Goal: Complete application form

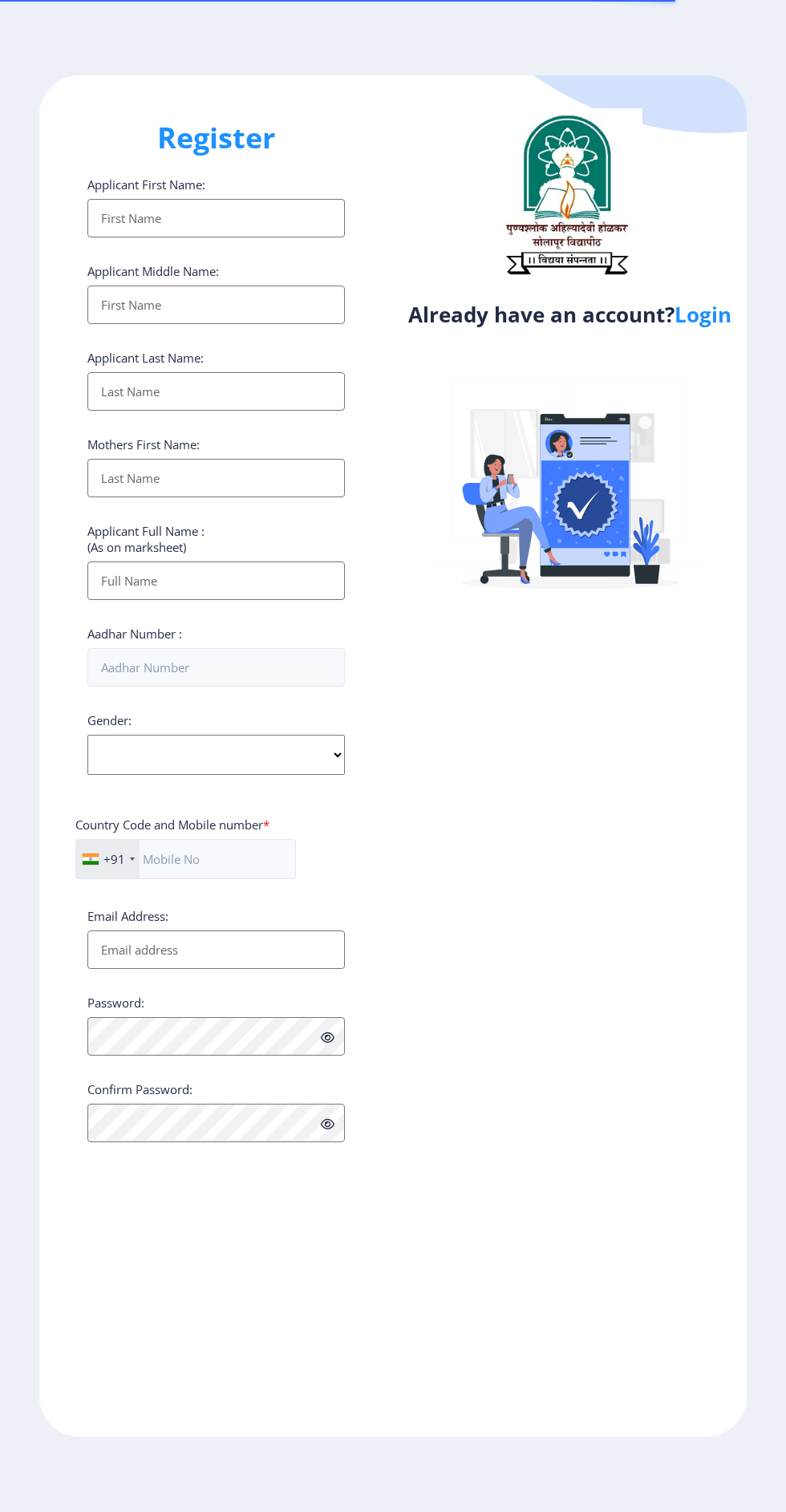
select select
click at [694, 329] on link "Login" at bounding box center [703, 314] width 57 height 29
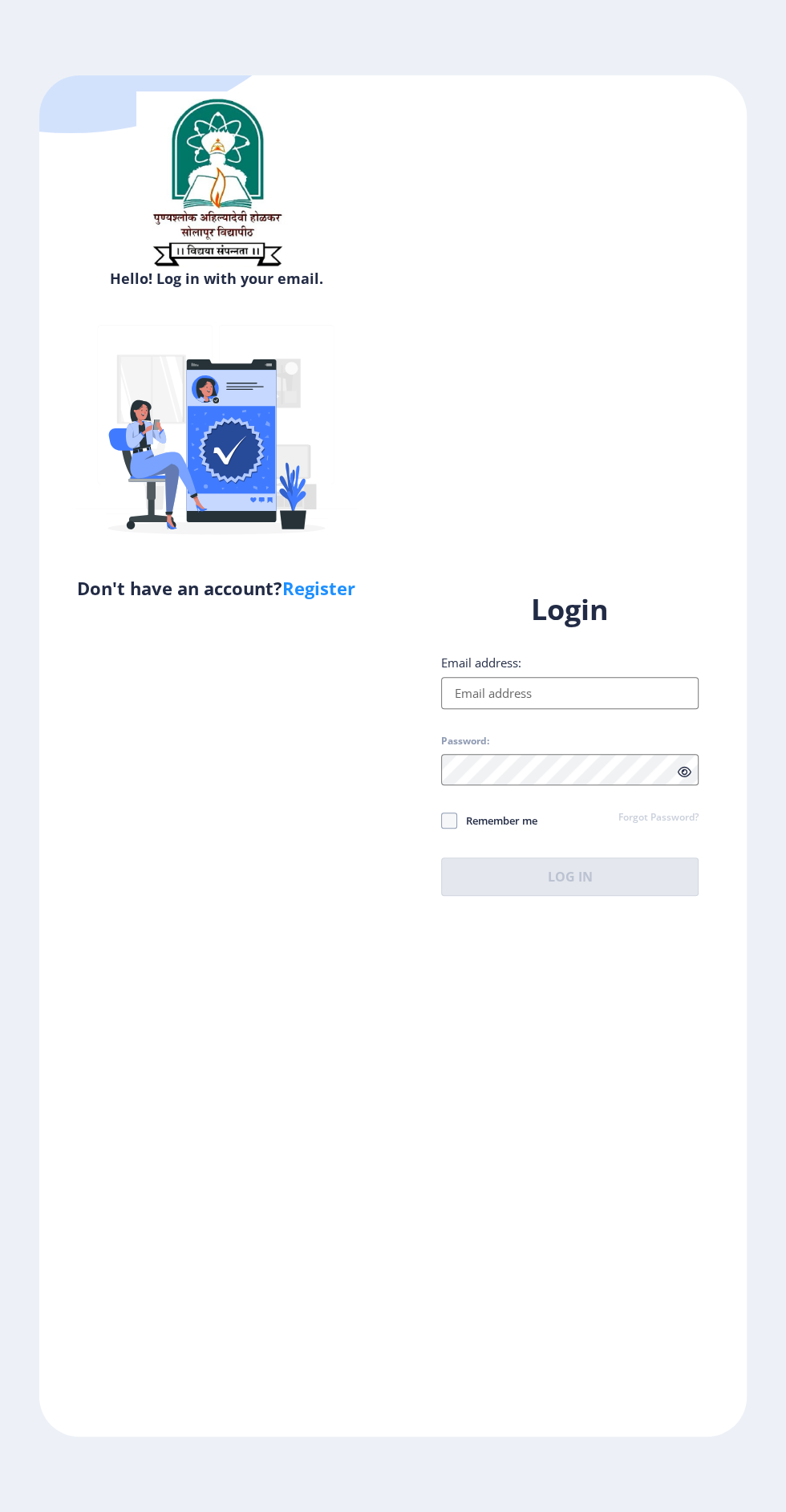
click at [587, 709] on input "Email address:" at bounding box center [570, 693] width 257 height 32
type input "[EMAIL_ADDRESS][DOMAIN_NAME]"
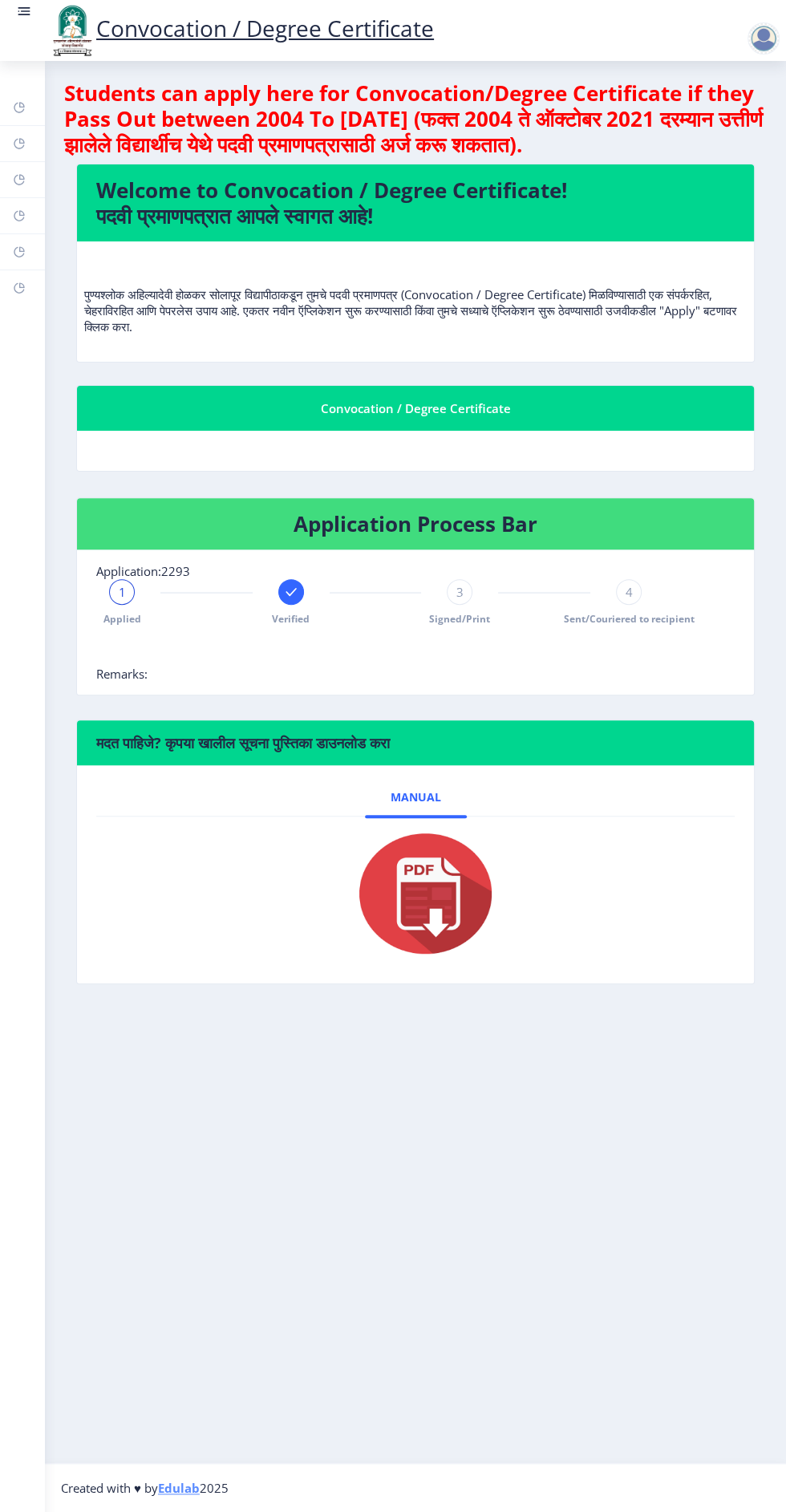
click at [25, 11] on rect at bounding box center [25, 11] width 9 height 2
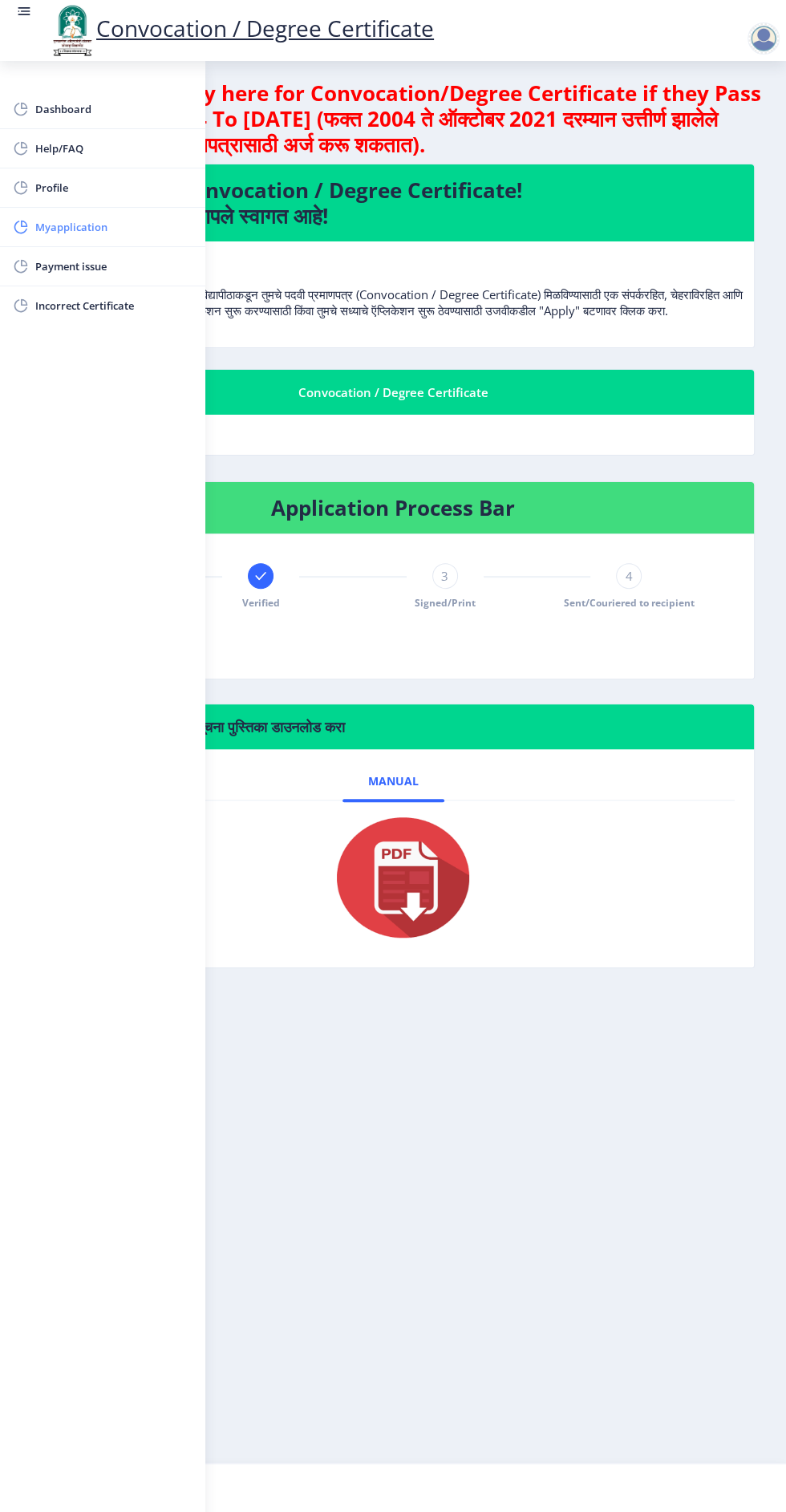
click at [95, 223] on span "Myapplication" at bounding box center [113, 227] width 158 height 20
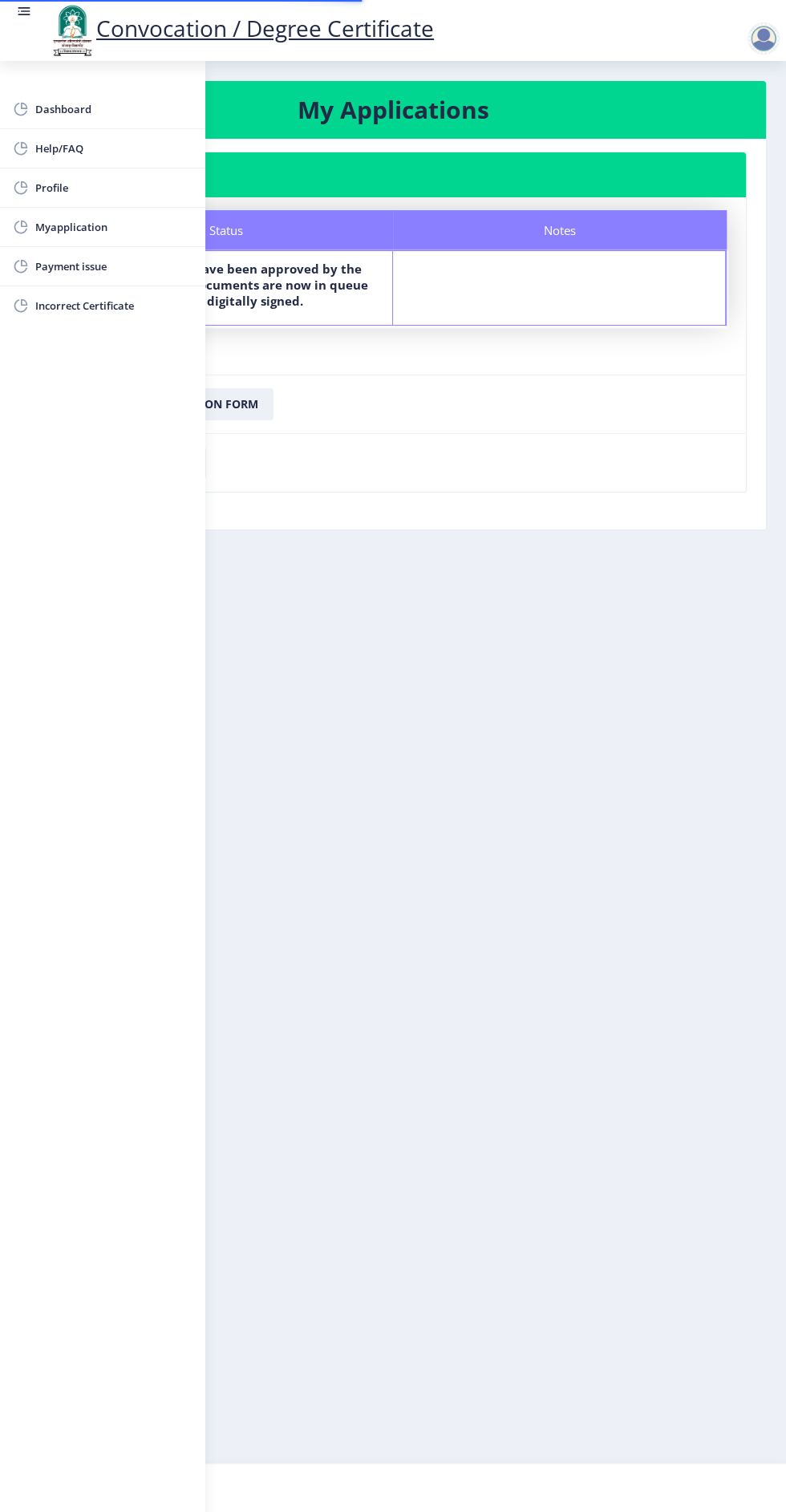
click at [554, 979] on nb-layout-column "My Applications Application 2293 Status Notes Status Your documents have been a…" at bounding box center [393, 762] width 786 height 1402
click at [486, 939] on nb-layout-column "My Applications Application 2293 Status Notes Status Your documents have been a…" at bounding box center [393, 762] width 786 height 1402
click at [400, 862] on nb-layout-column "My Applications Application 2293 Status Notes Status Your documents have been a…" at bounding box center [393, 762] width 786 height 1402
click at [26, 26] on link at bounding box center [24, 31] width 16 height 55
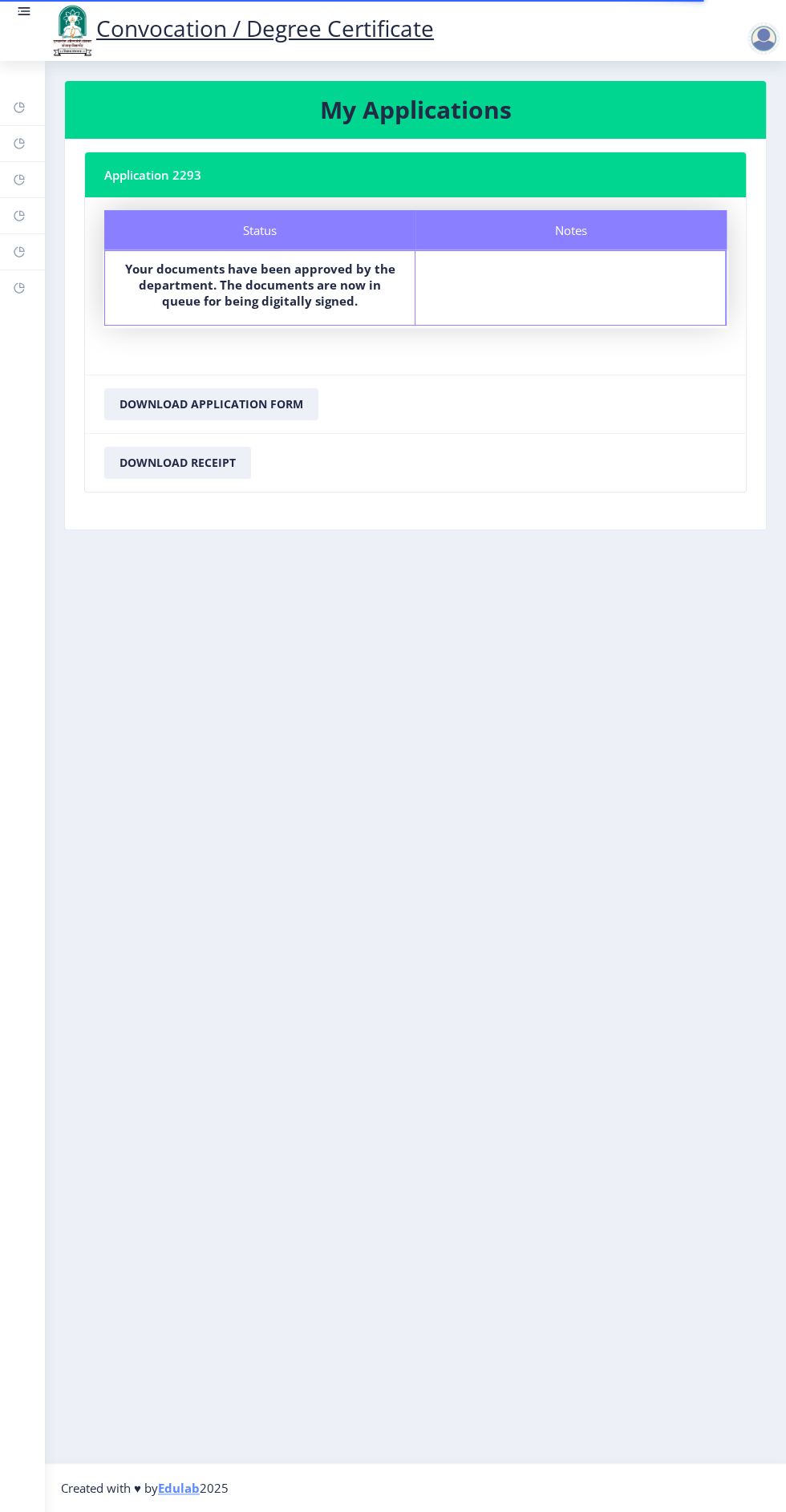
click at [759, 49] on div at bounding box center [763, 38] width 32 height 32
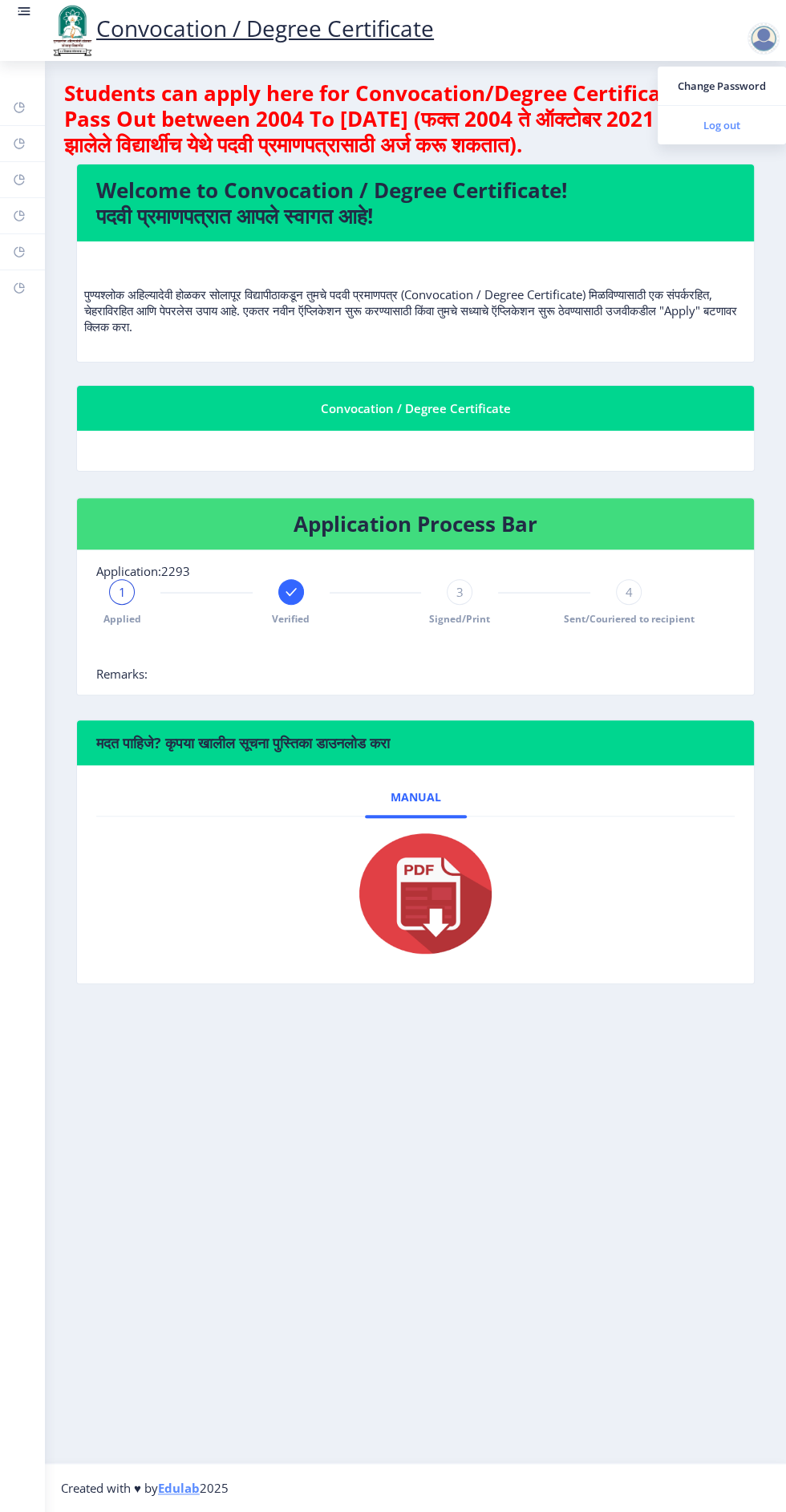
click at [726, 126] on span "Log out" at bounding box center [721, 125] width 102 height 20
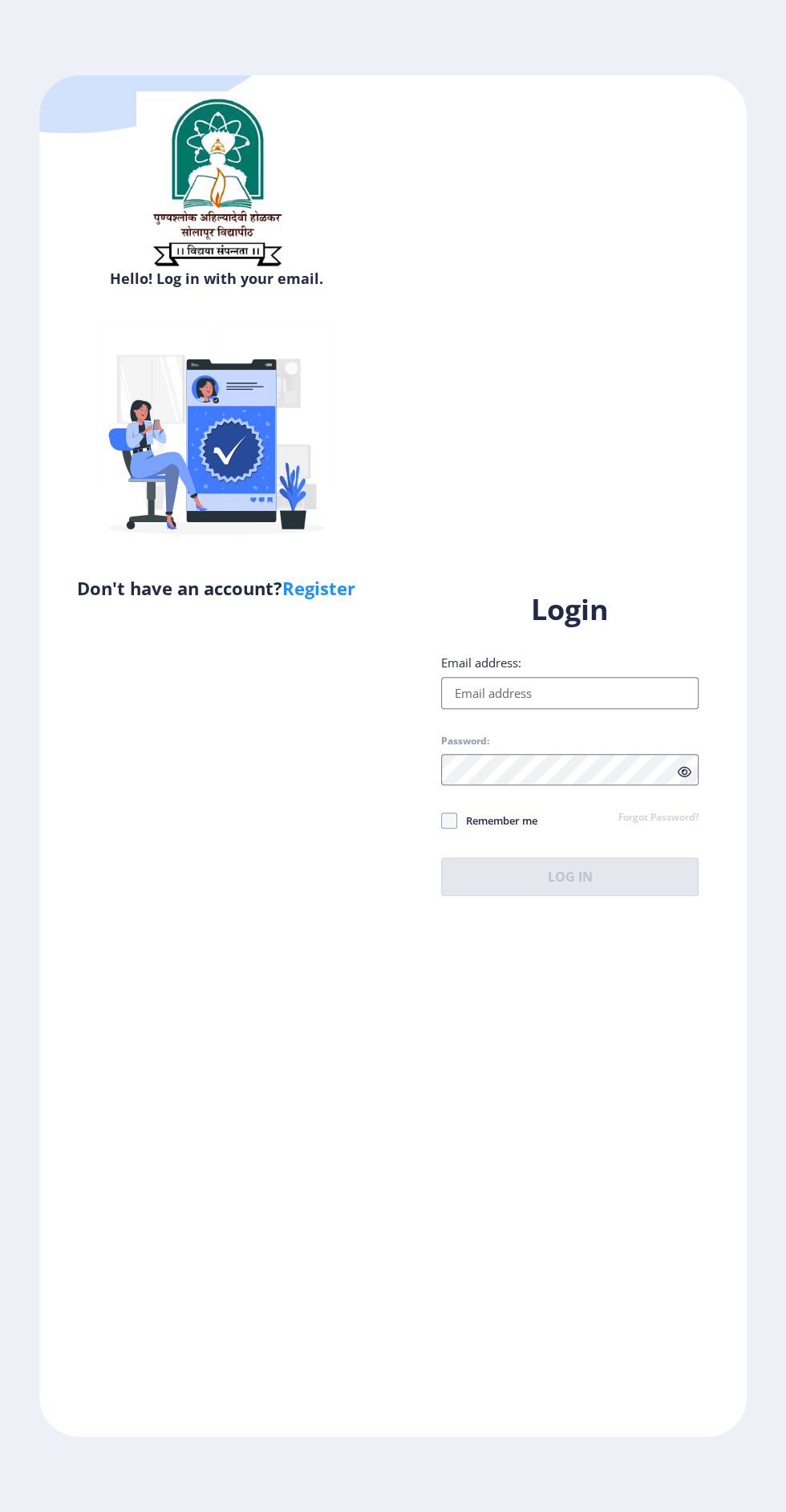
click at [598, 709] on input "Email address:" at bounding box center [570, 693] width 257 height 32
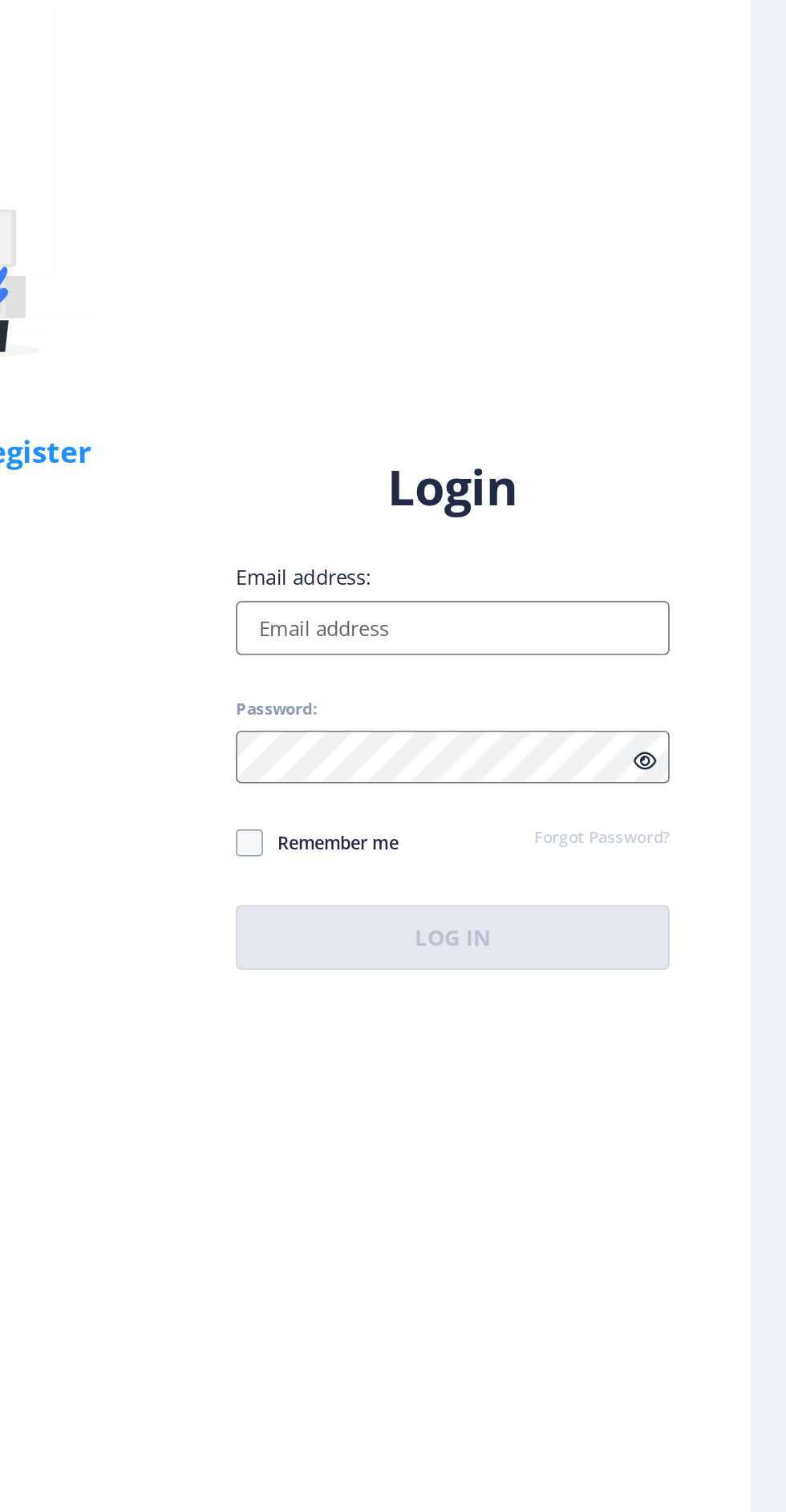
type input "[EMAIL_ADDRESS][DOMAIN_NAME]"
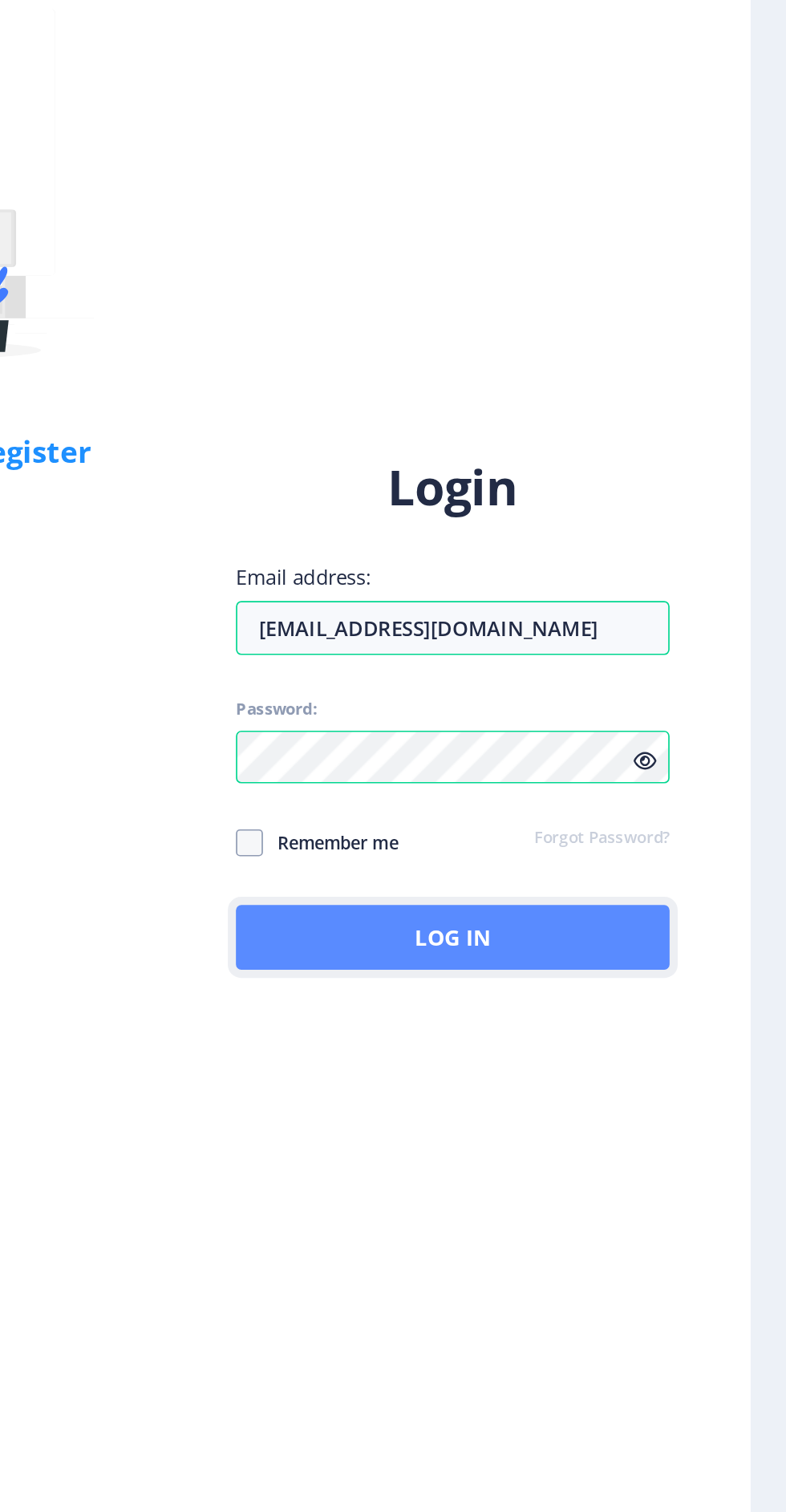
click at [613, 896] on button "Log In" at bounding box center [570, 876] width 257 height 38
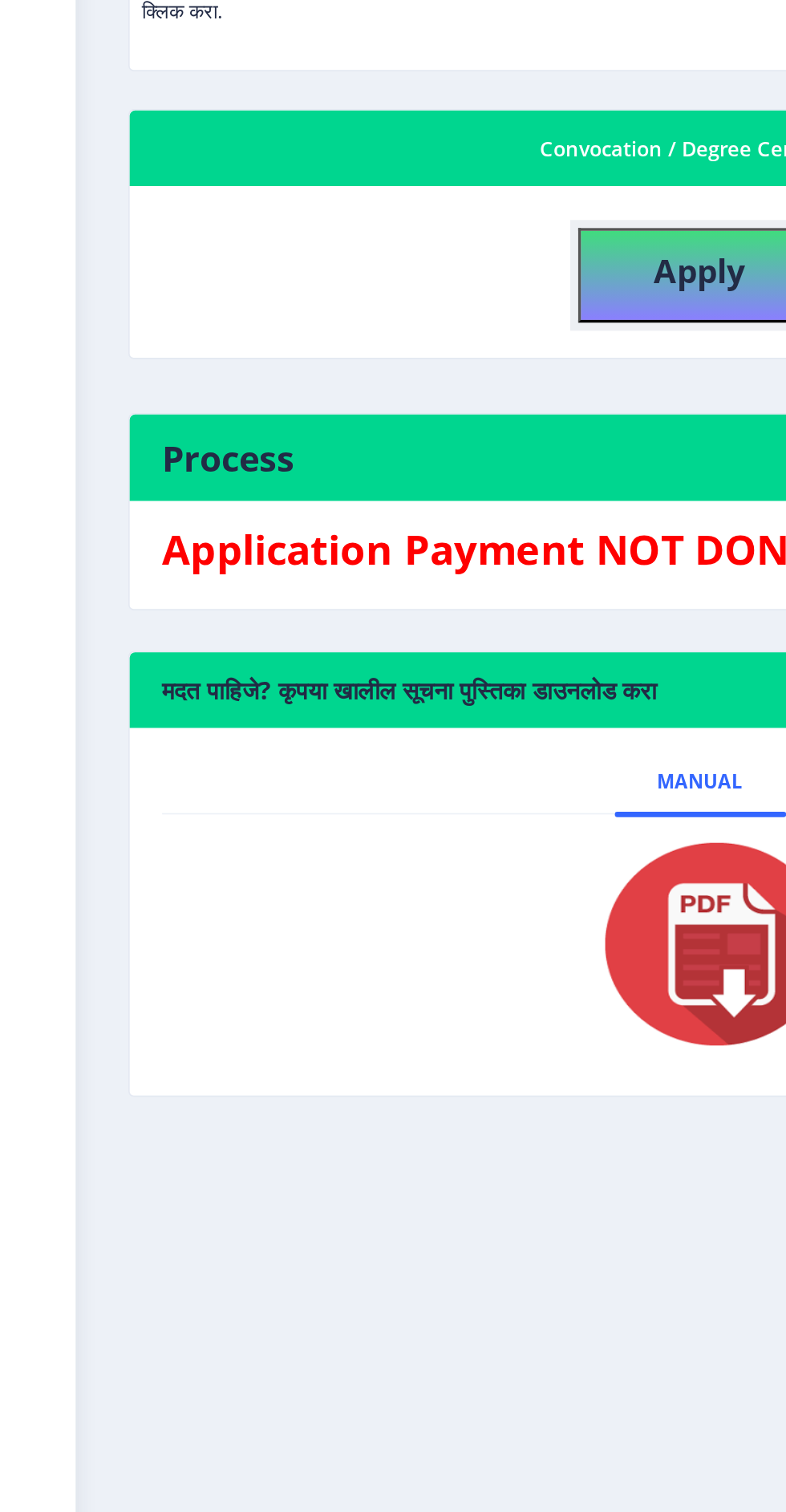
click at [417, 476] on b "Apply" at bounding box center [416, 480] width 55 height 26
select select
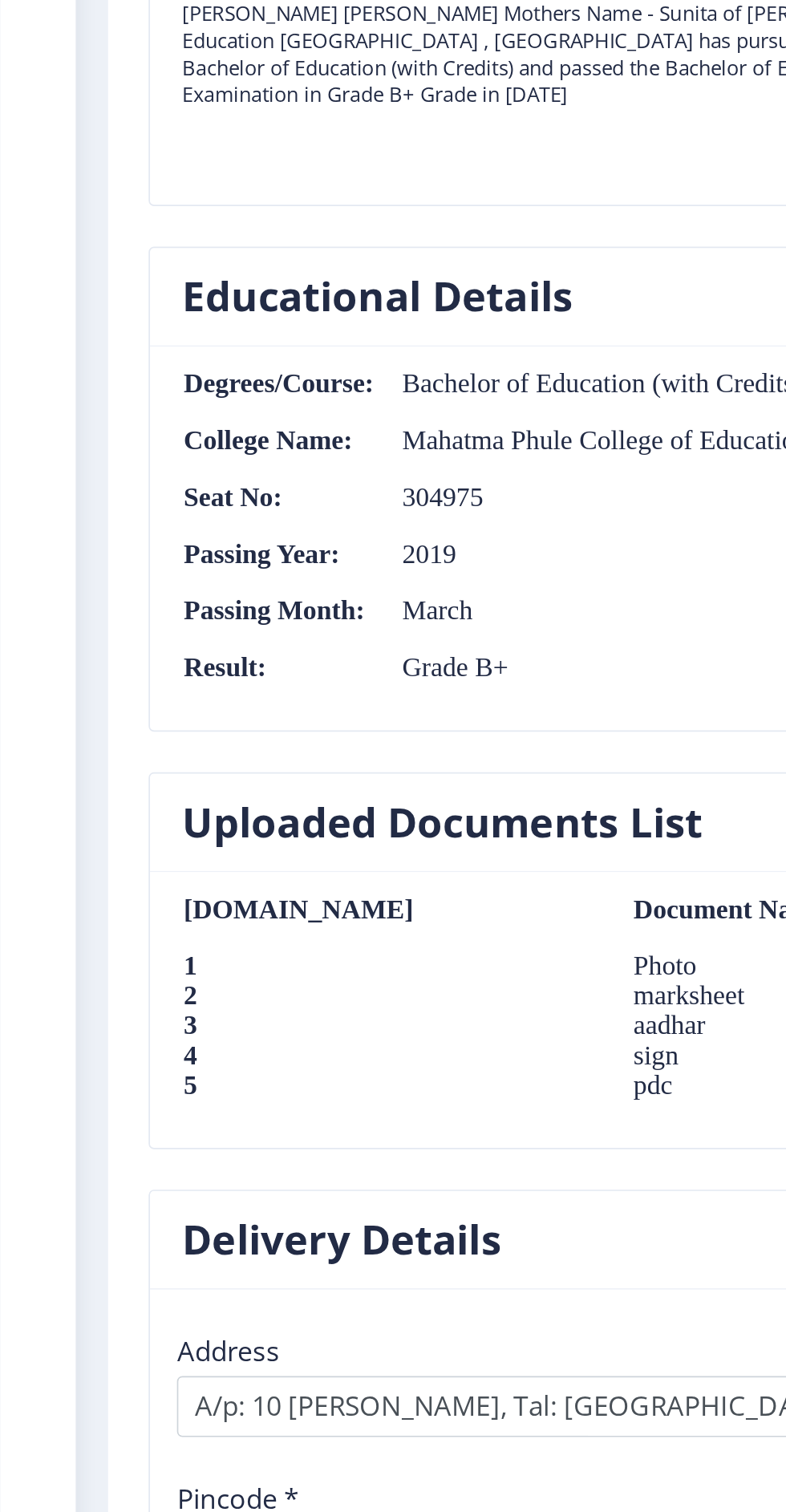
scroll to position [1204, 0]
